Goal: Transaction & Acquisition: Purchase product/service

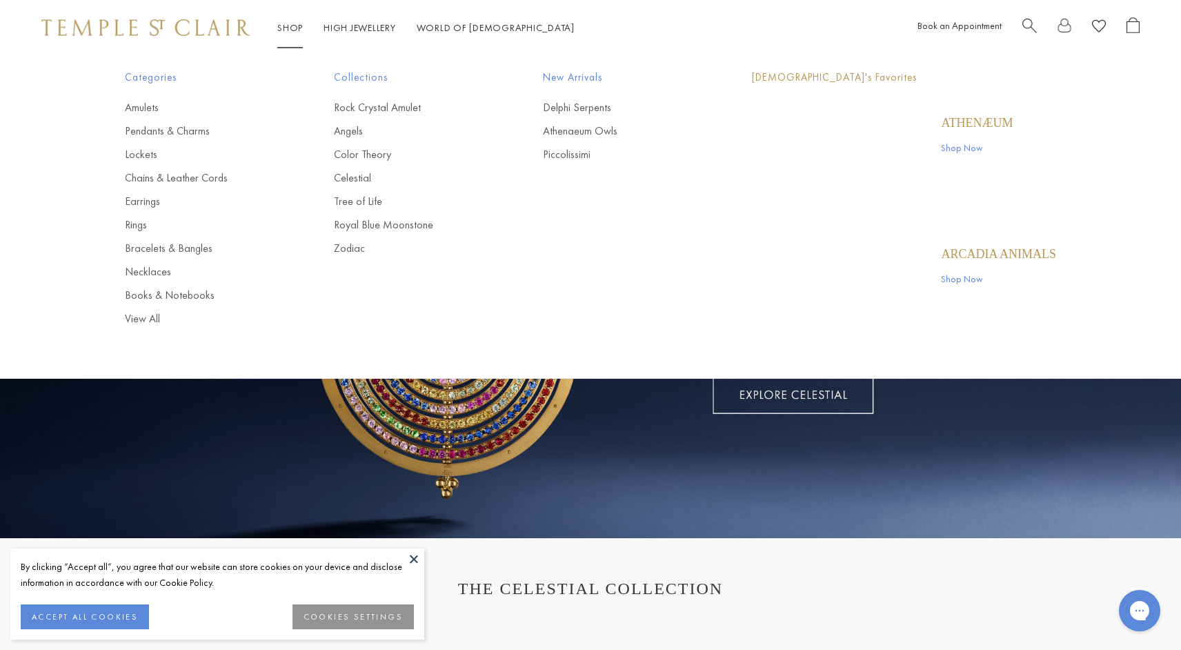
click at [284, 26] on link "Shop Shop" at bounding box center [290, 27] width 26 height 12
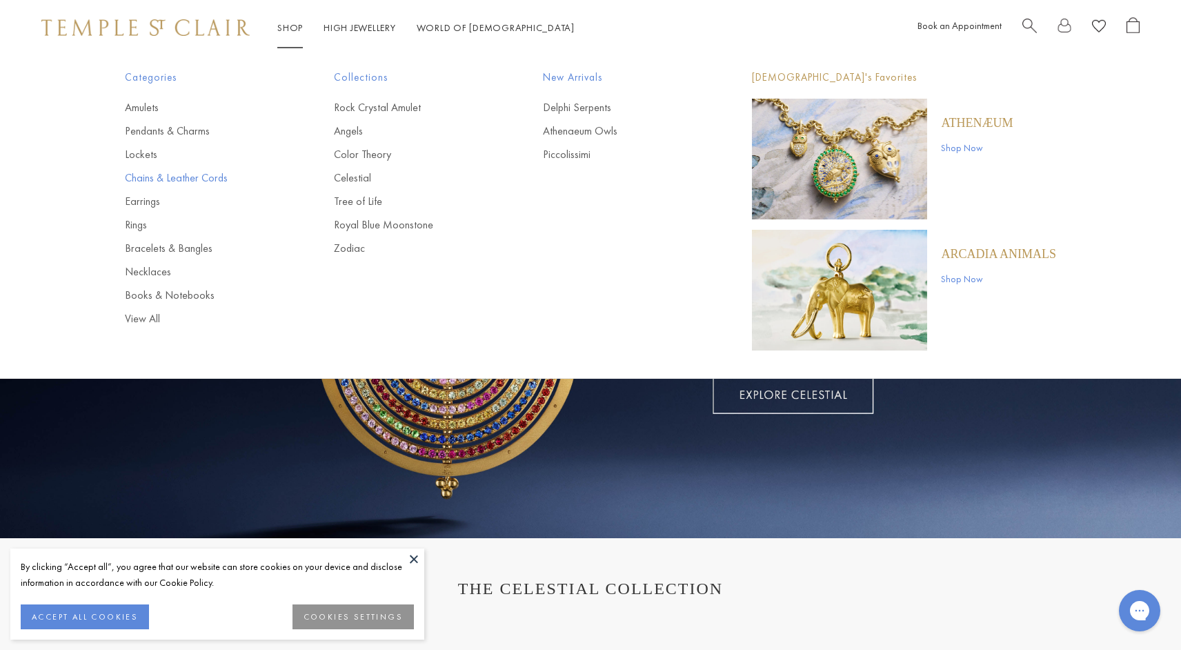
click at [141, 177] on link "Chains & Leather Cords" at bounding box center [202, 177] width 154 height 15
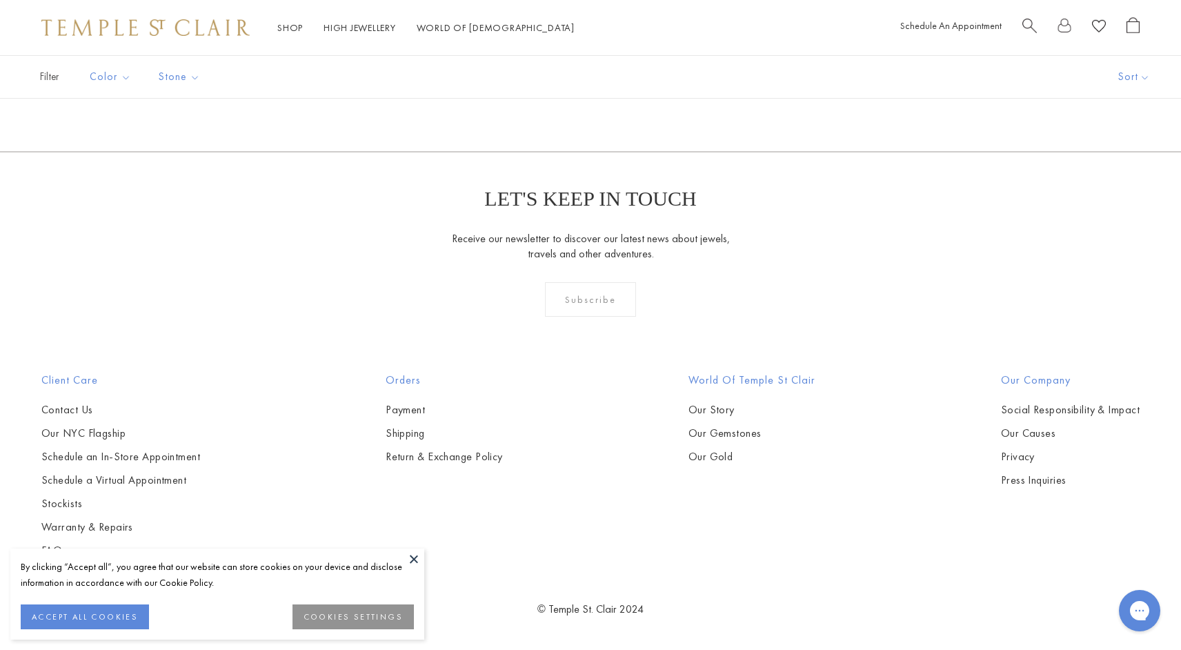
scroll to position [1325, 0]
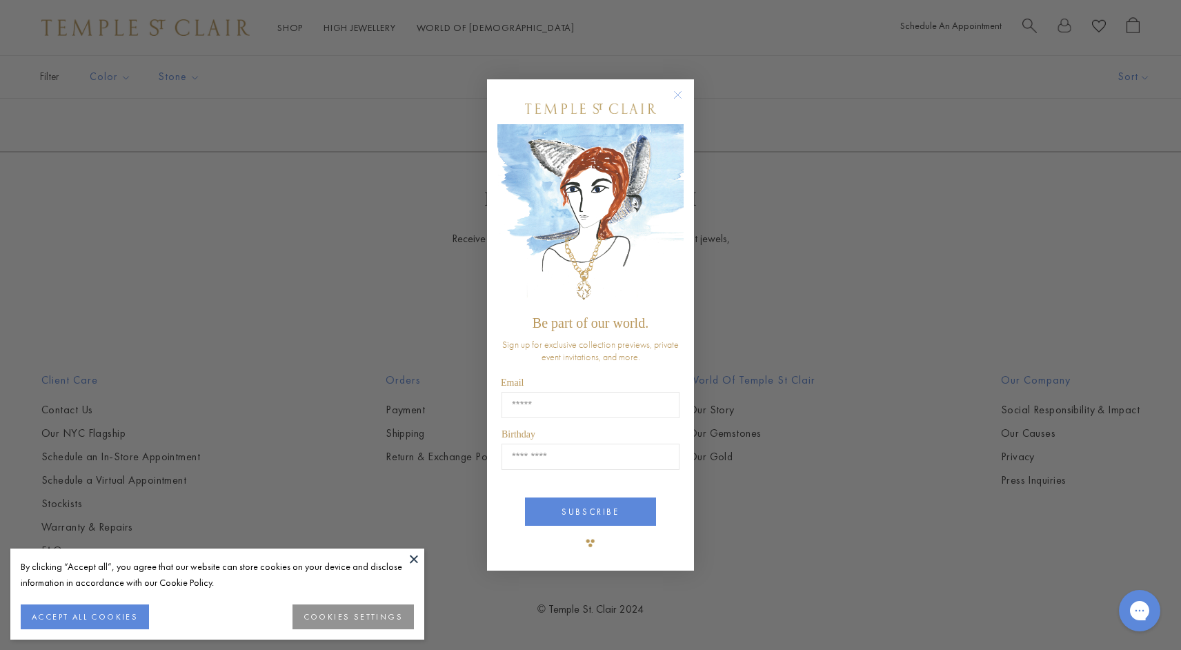
click at [680, 96] on circle "Close dialog" at bounding box center [678, 95] width 17 height 17
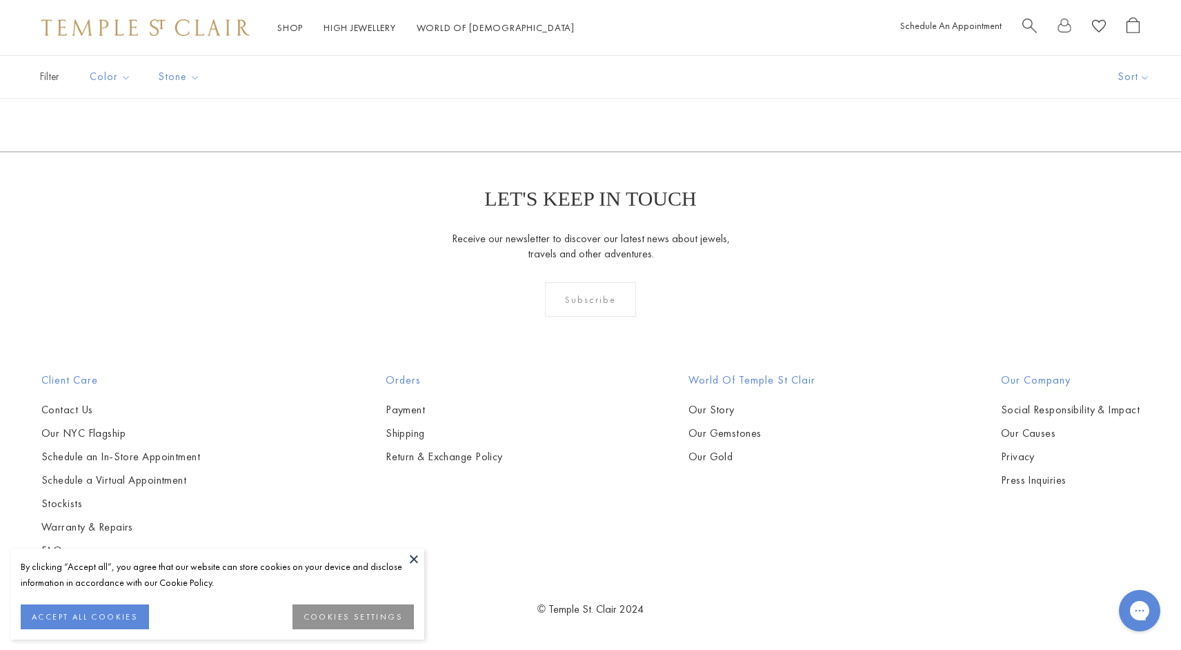
scroll to position [1462, 0]
click at [0, 0] on img at bounding box center [0, 0] width 0 height 0
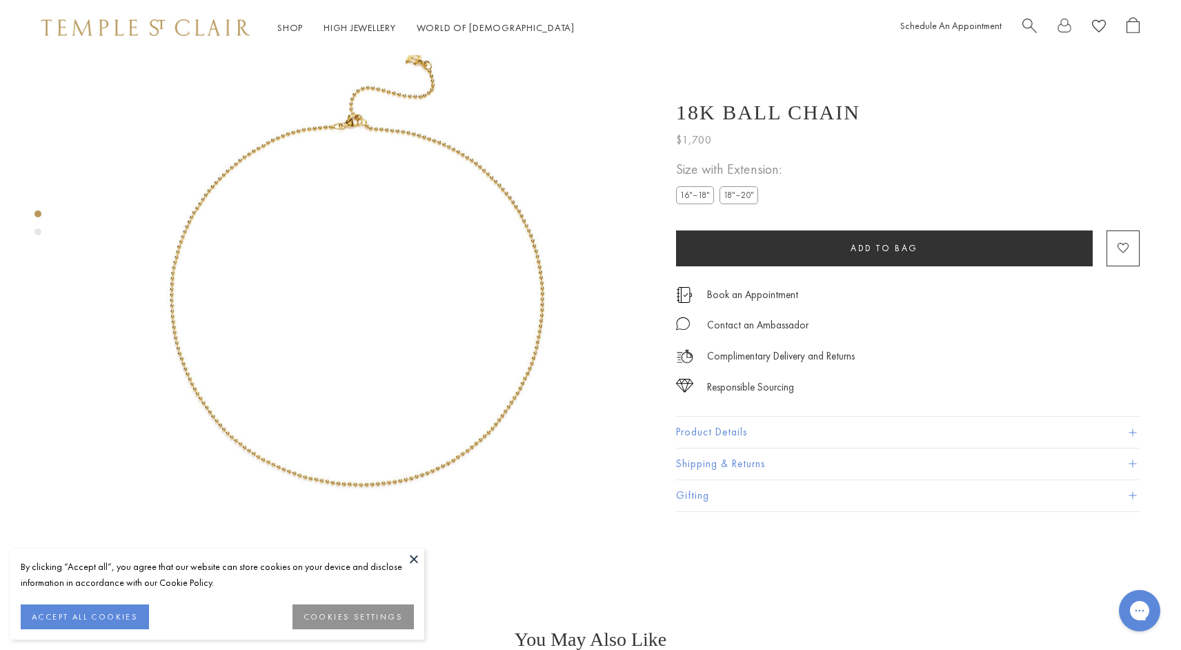
scroll to position [55, 0]
click at [735, 197] on label "18"–20"" at bounding box center [739, 194] width 39 height 17
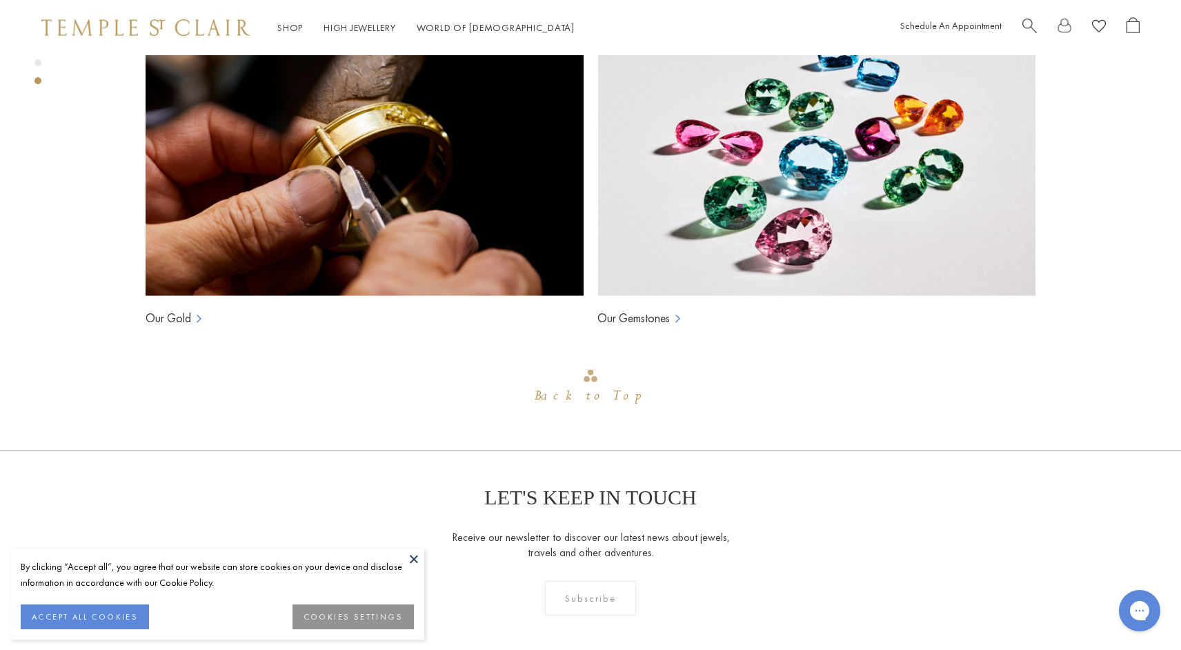
scroll to position [1125, 0]
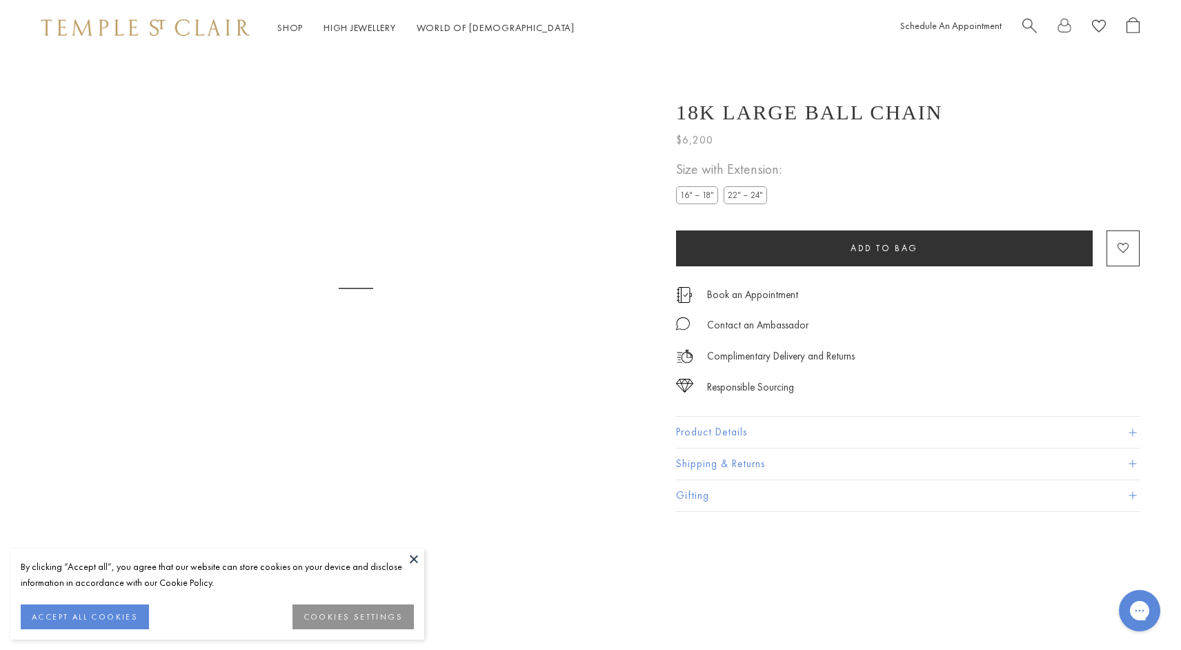
scroll to position [55, 0]
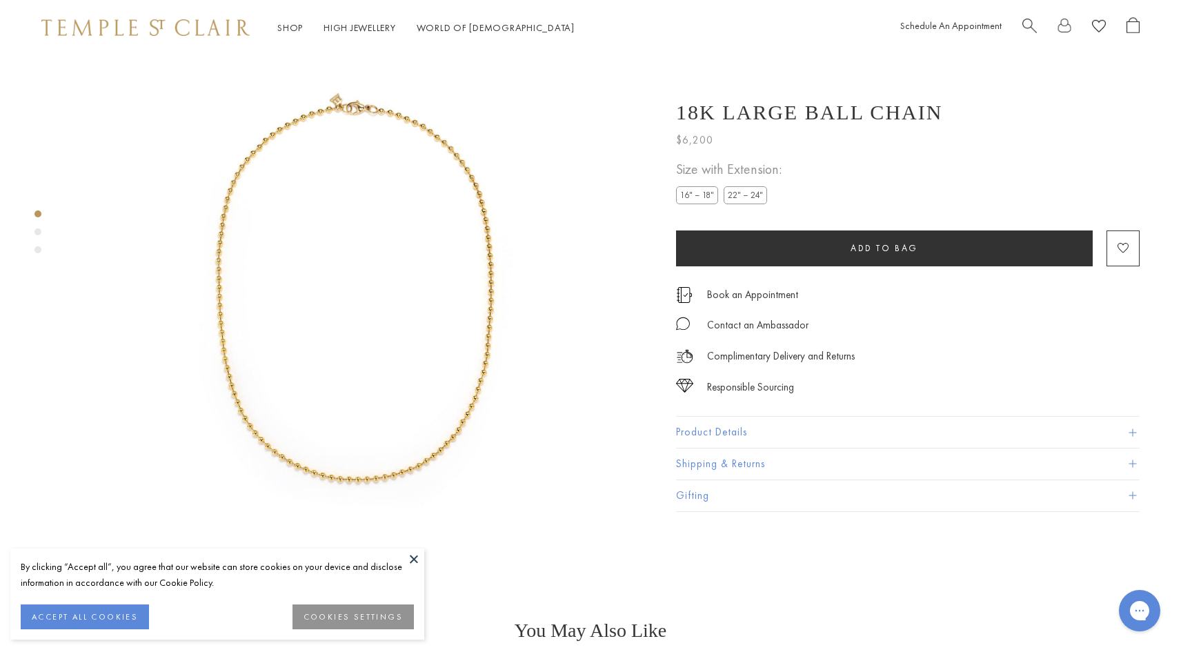
click at [745, 195] on label "22" – 24"" at bounding box center [745, 194] width 43 height 17
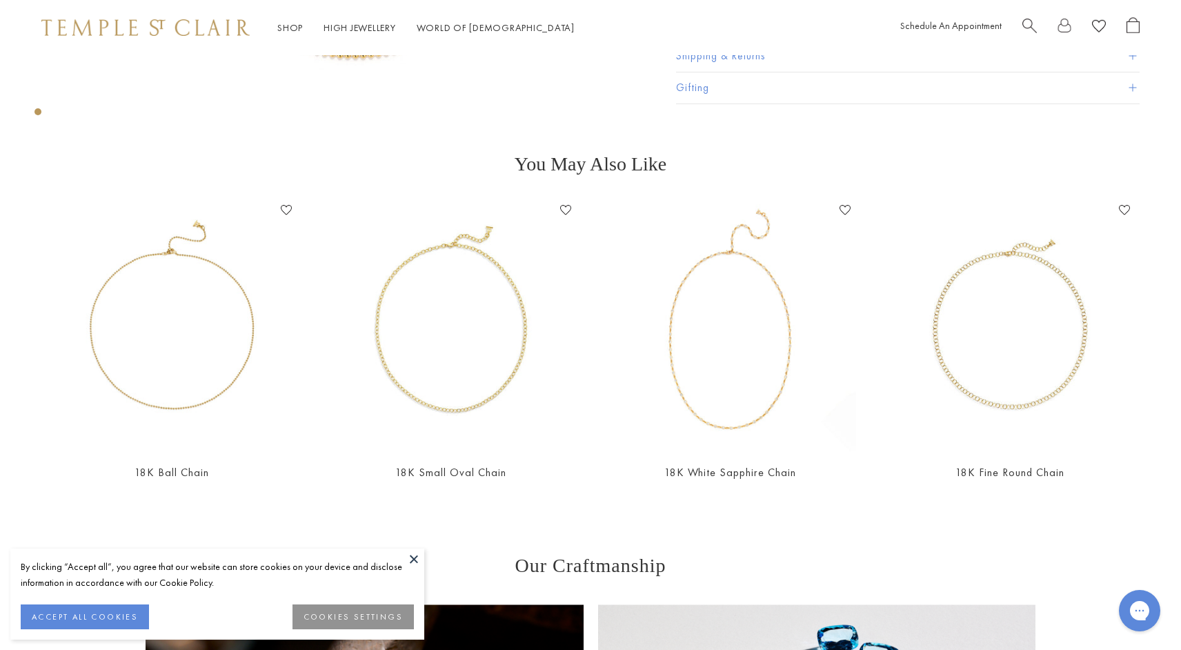
scroll to position [565, 0]
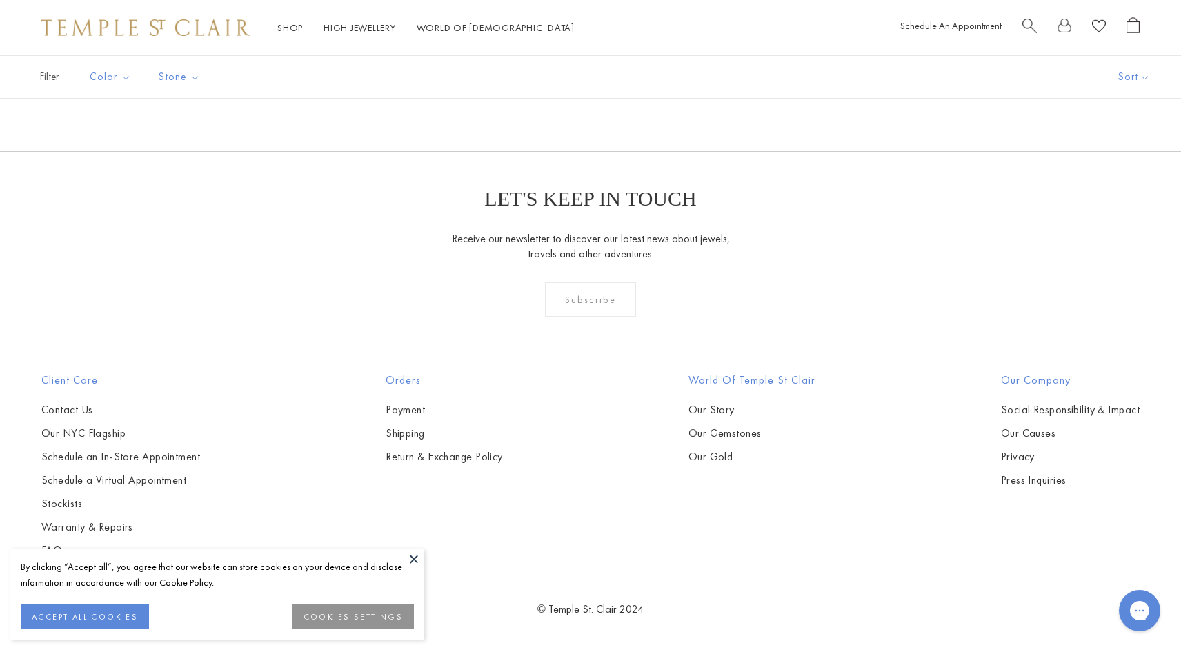
scroll to position [3028, 0]
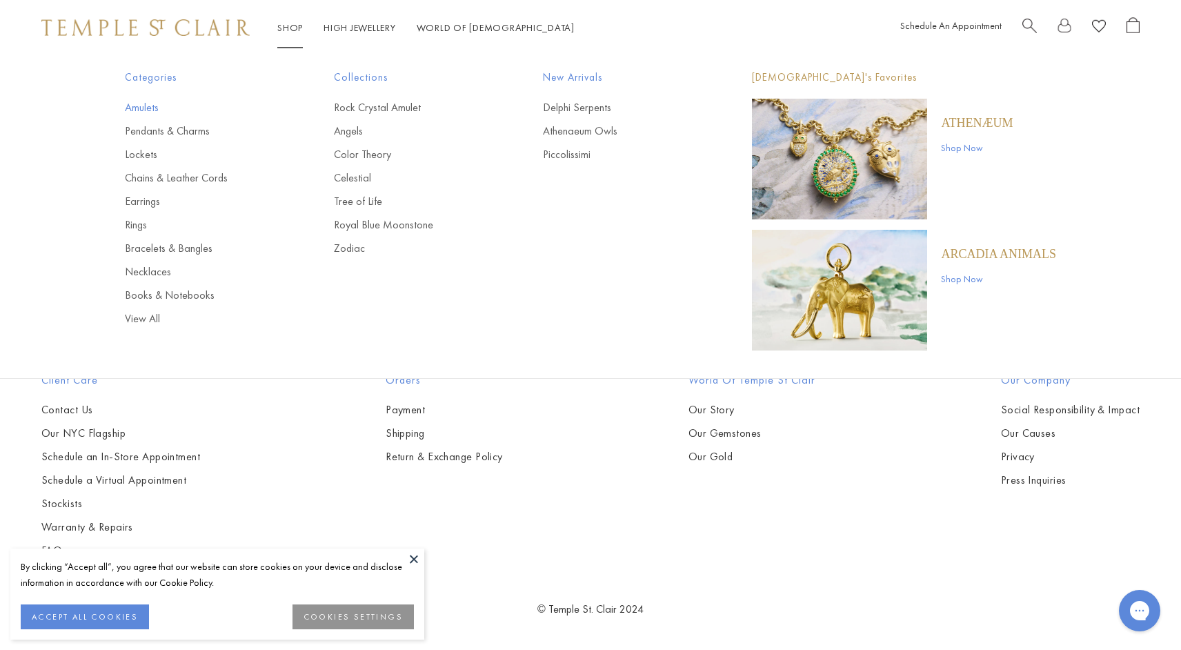
click at [139, 112] on link "Amulets" at bounding box center [202, 107] width 154 height 15
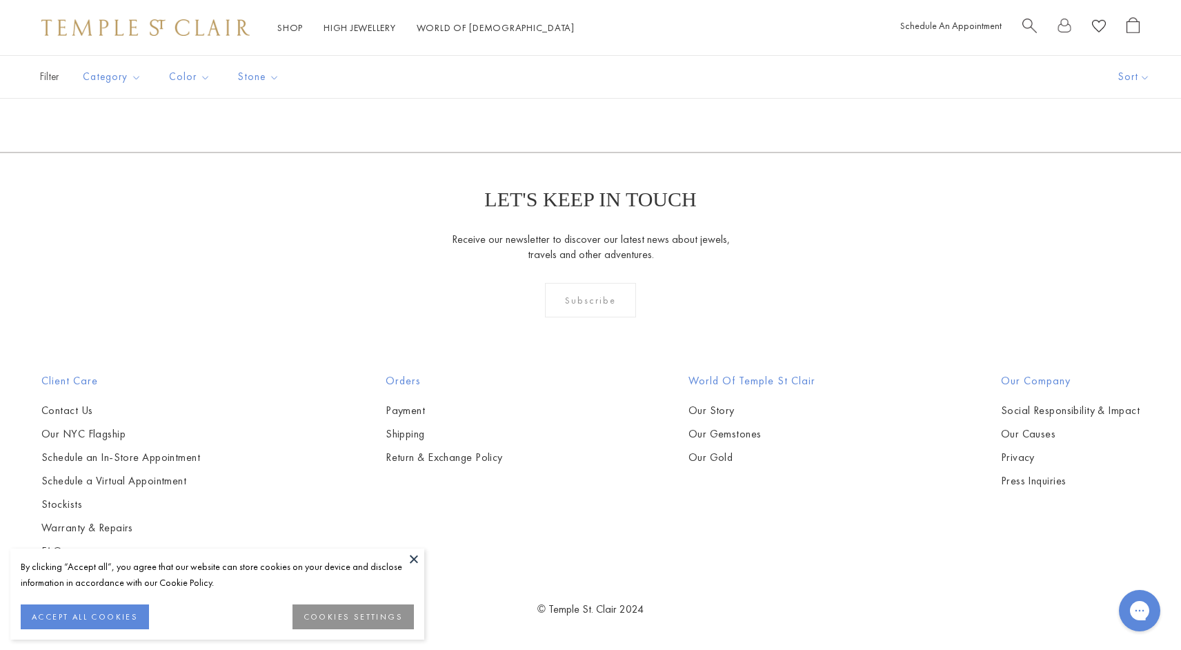
scroll to position [8628, 0]
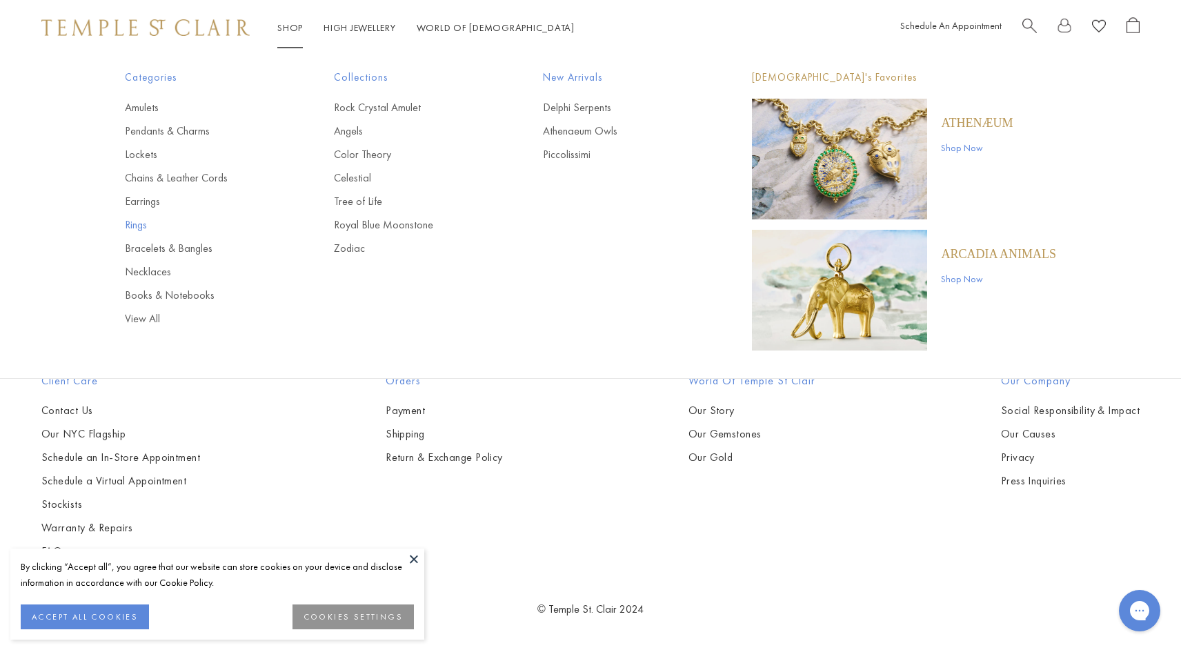
click at [137, 226] on link "Rings" at bounding box center [202, 224] width 154 height 15
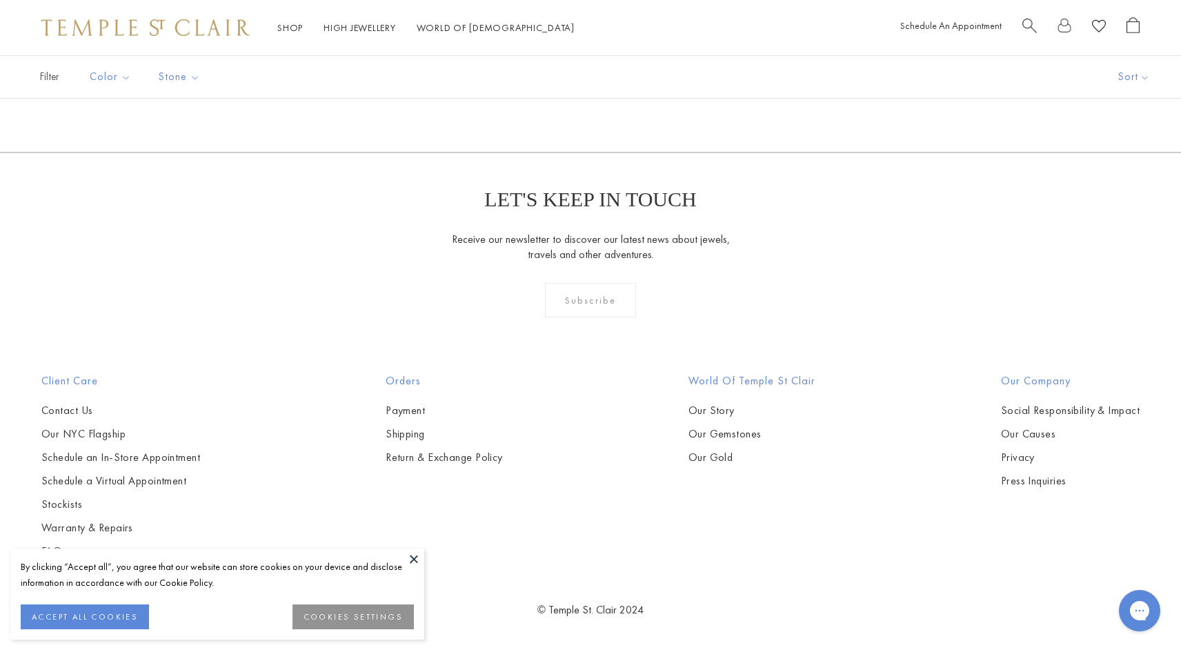
scroll to position [6263, 0]
click at [594, 97] on link "2" at bounding box center [591, 78] width 45 height 38
click at [591, 97] on link "1" at bounding box center [590, 78] width 45 height 38
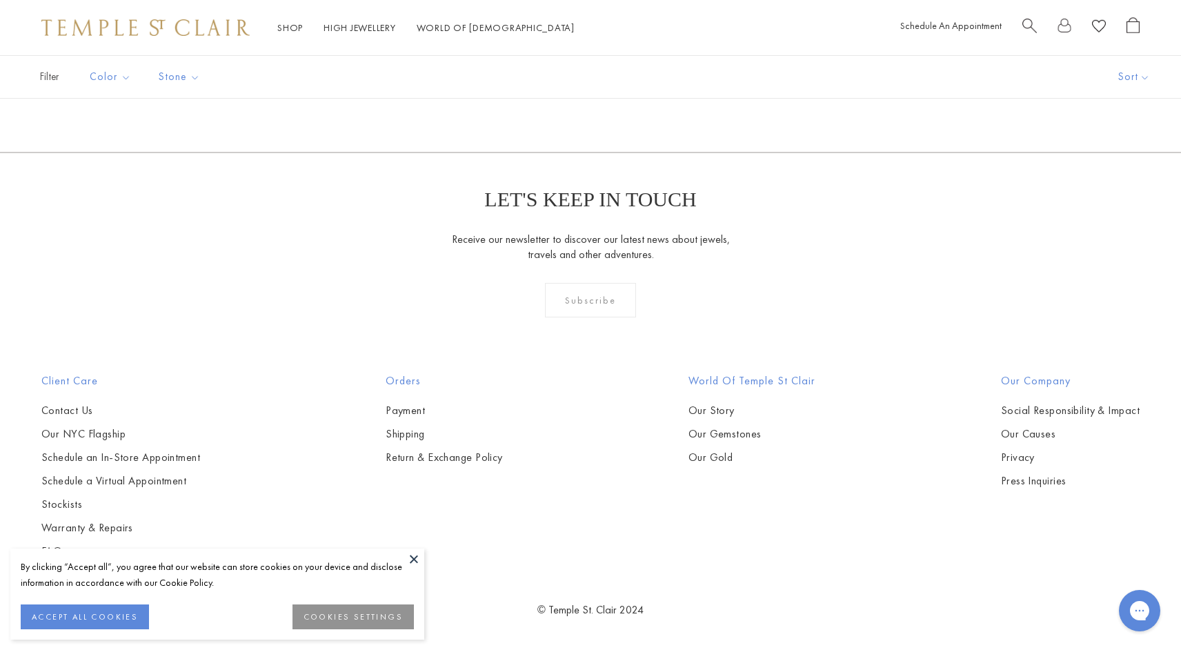
click at [0, 0] on img at bounding box center [0, 0] width 0 height 0
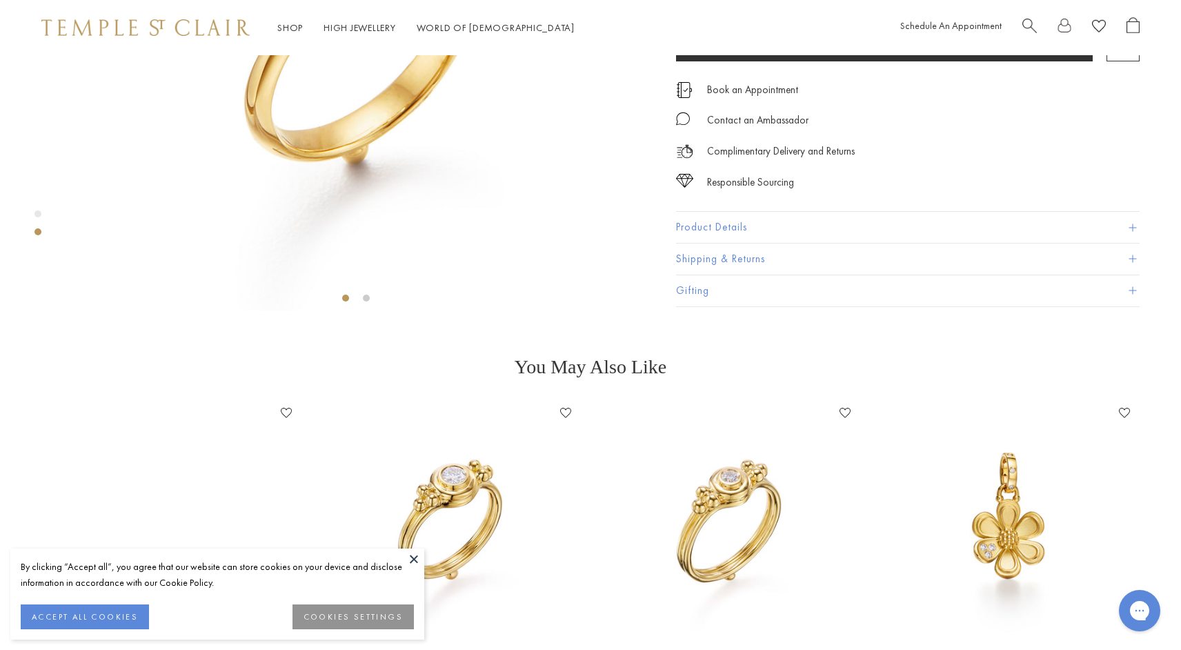
scroll to position [300, 0]
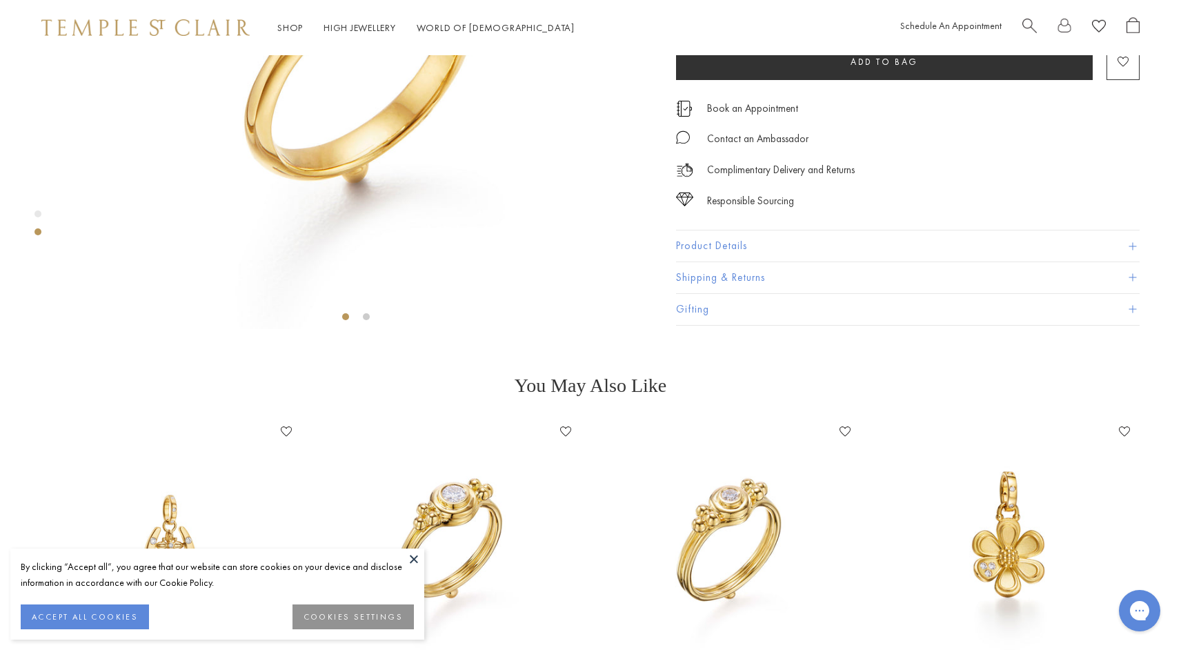
click at [781, 262] on button "Product Details" at bounding box center [908, 246] width 464 height 31
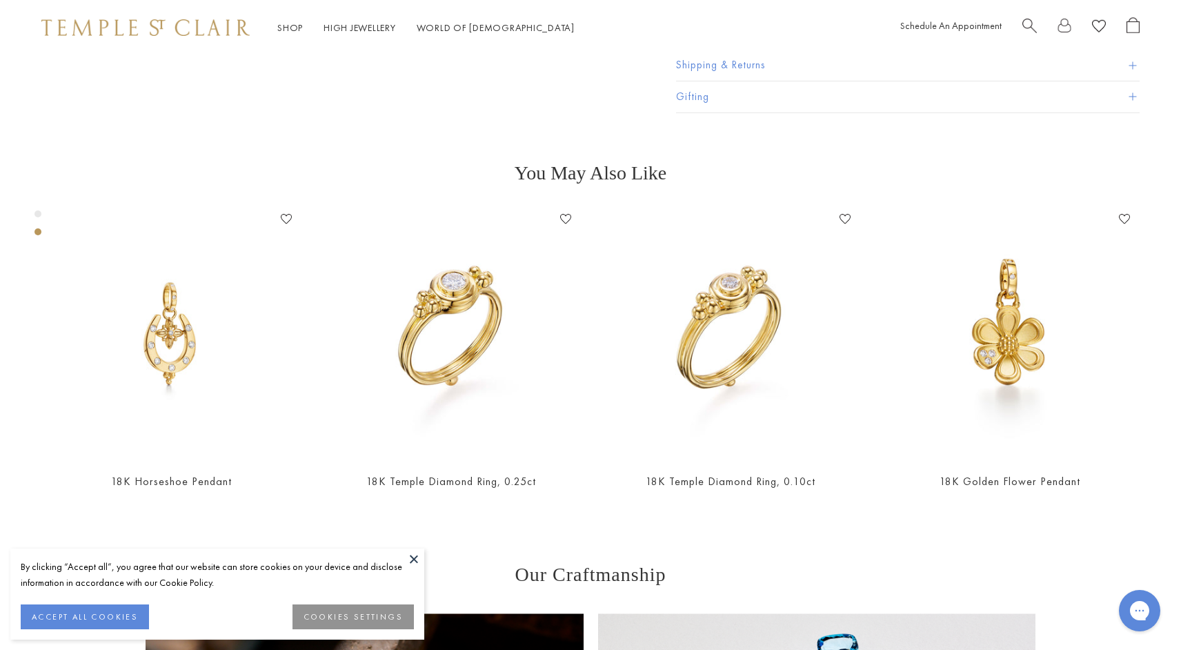
scroll to position [611, 0]
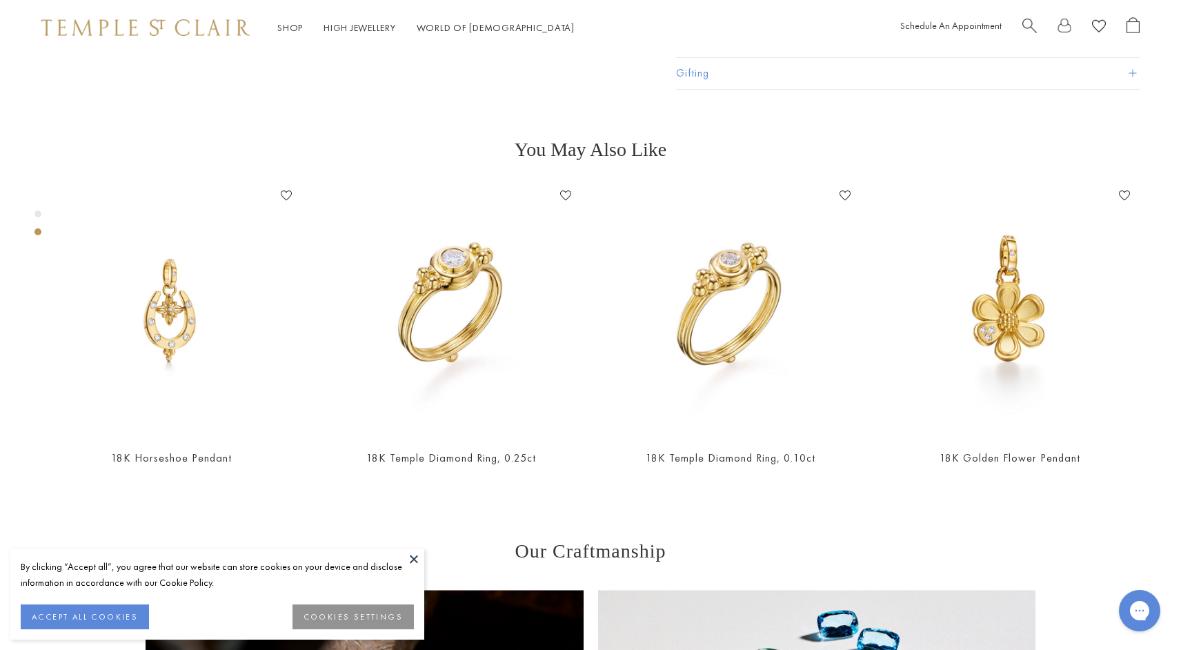
click at [725, 58] on button "Shipping & Returns" at bounding box center [908, 42] width 464 height 31
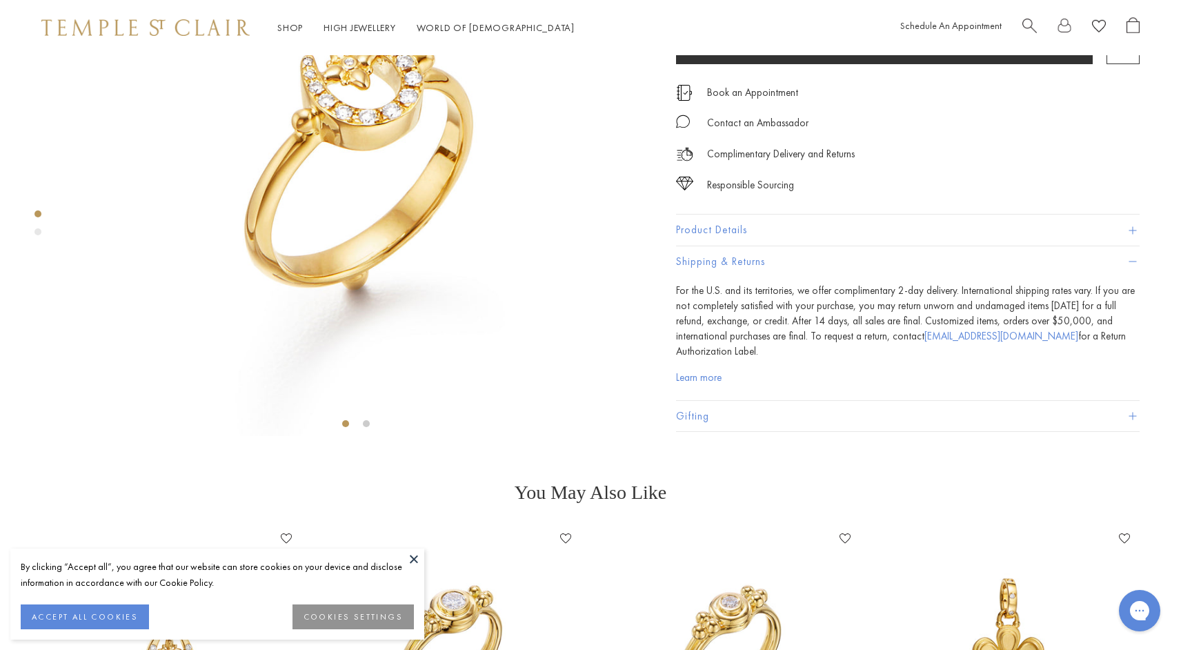
scroll to position [0, 0]
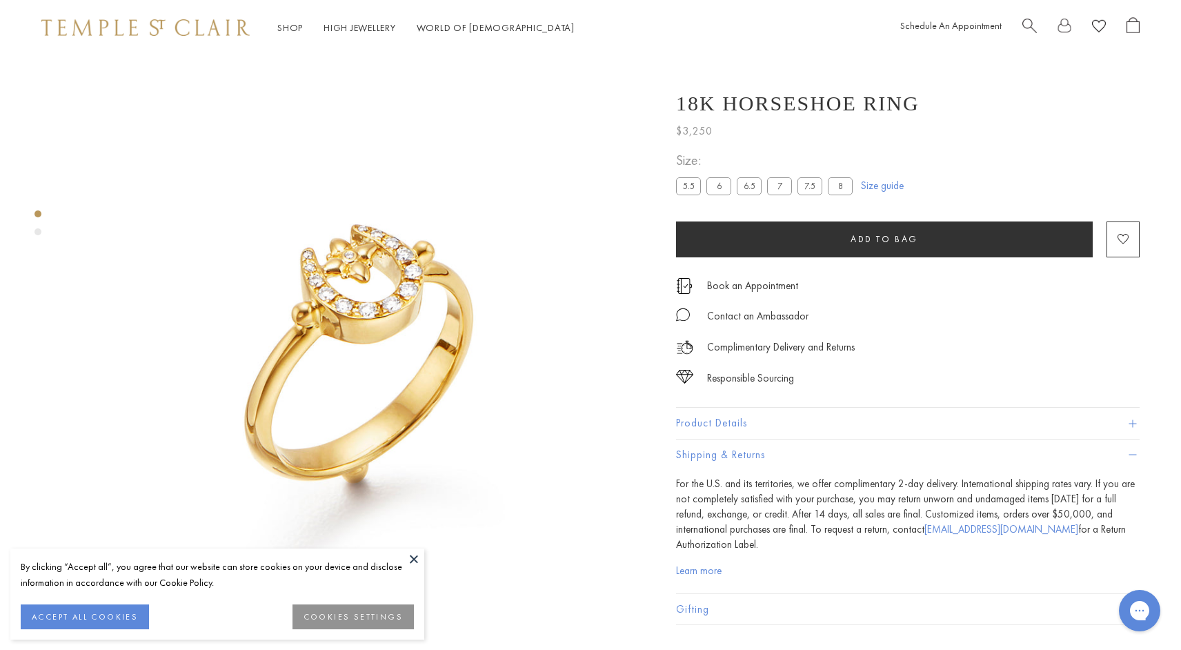
click at [851, 195] on label "8" at bounding box center [840, 186] width 25 height 17
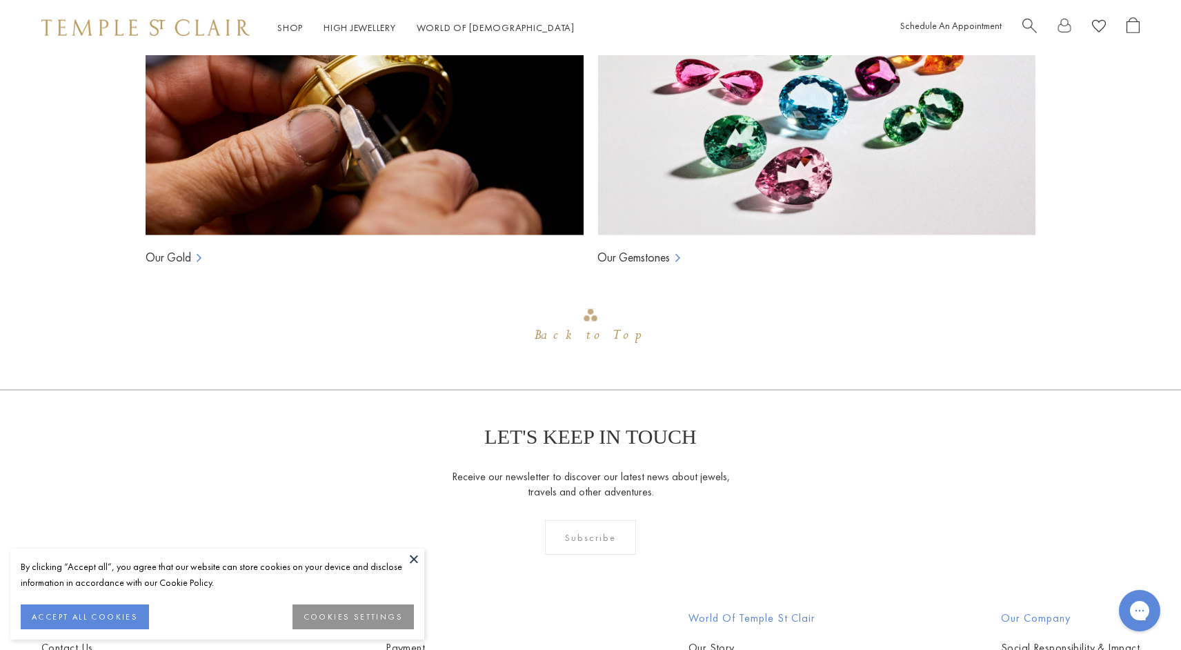
scroll to position [1172, 0]
